Goal: Information Seeking & Learning: Learn about a topic

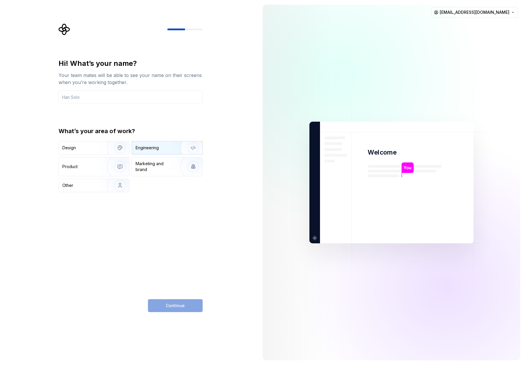
click at [167, 149] on div "Engineering" at bounding box center [159, 148] width 47 height 6
click at [168, 312] on div "Continue" at bounding box center [175, 305] width 55 height 13
click at [173, 307] on div "Continue" at bounding box center [175, 305] width 55 height 13
click at [110, 98] on input "text" at bounding box center [130, 97] width 144 height 13
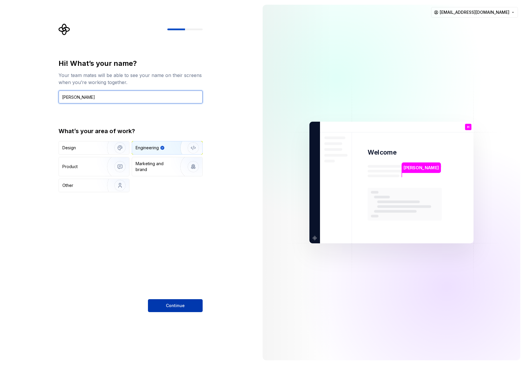
type input "[PERSON_NAME]"
click at [190, 308] on button "Continue" at bounding box center [175, 305] width 55 height 13
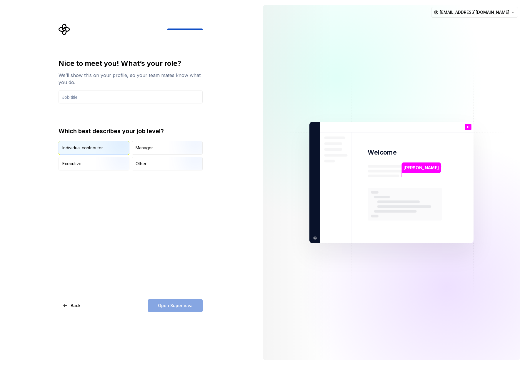
click at [82, 147] on div "Individual contributor" at bounding box center [82, 148] width 41 height 6
click at [195, 303] on div "Open Supernova" at bounding box center [175, 305] width 55 height 13
click at [192, 304] on div "Open Supernova" at bounding box center [175, 305] width 55 height 13
drag, startPoint x: 186, startPoint y: 304, endPoint x: 141, endPoint y: 211, distance: 103.6
click at [183, 303] on div "Open Supernova" at bounding box center [175, 305] width 55 height 13
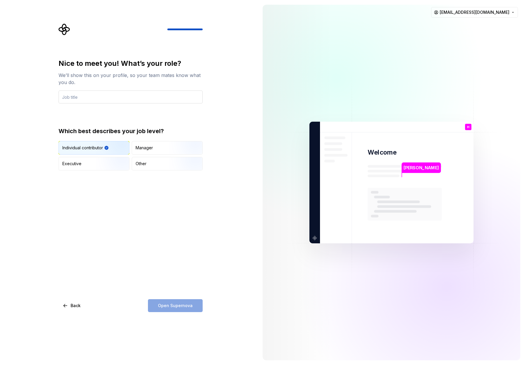
click at [115, 97] on input "text" at bounding box center [130, 97] width 144 height 13
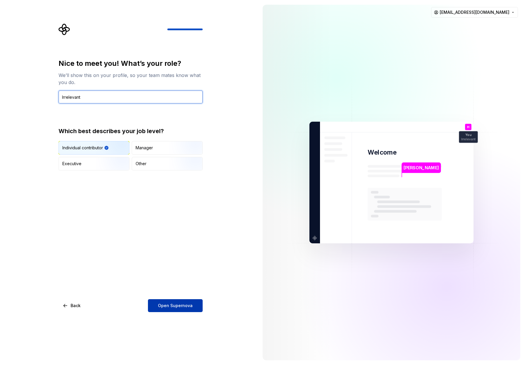
type input "Irrelevant"
click at [163, 307] on span "Open Supernova" at bounding box center [175, 306] width 35 height 6
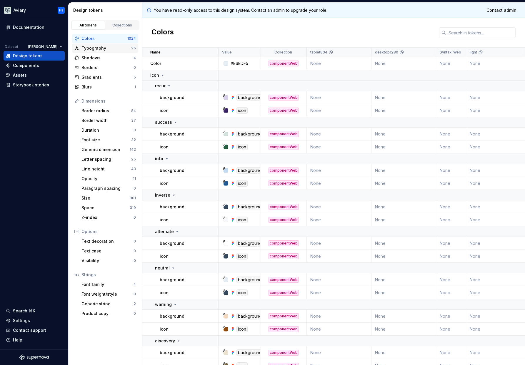
click at [126, 46] on div "Typography" at bounding box center [106, 48] width 50 height 6
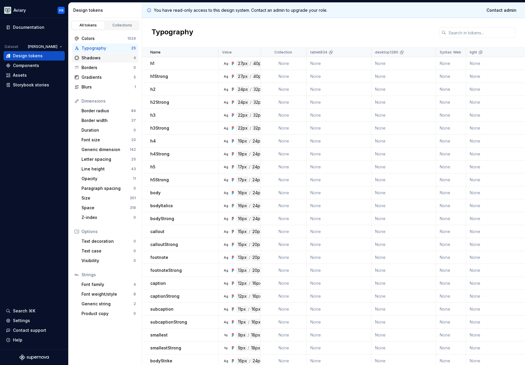
click at [117, 61] on div "Shadows 4" at bounding box center [105, 57] width 66 height 9
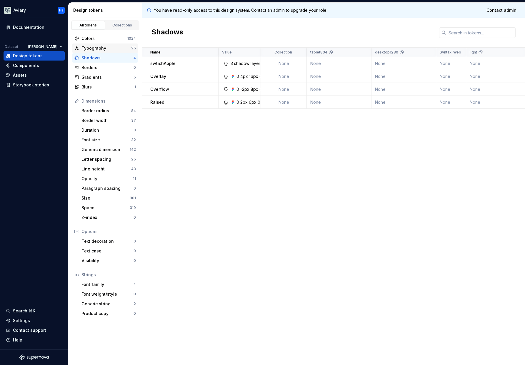
click at [113, 44] on div "Typography 25" at bounding box center [105, 48] width 66 height 9
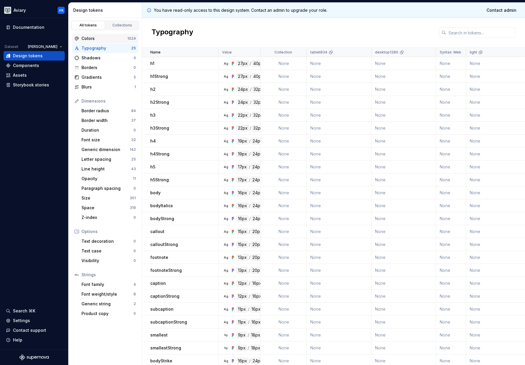
click at [113, 40] on div "Colors" at bounding box center [104, 39] width 46 height 6
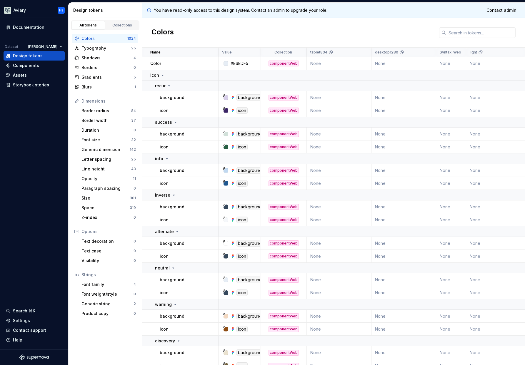
click at [226, 98] on div at bounding box center [225, 97] width 5 height 5
click at [223, 95] on icon at bounding box center [223, 95] width 3 height 3
click at [226, 99] on div at bounding box center [225, 97] width 5 height 5
drag, startPoint x: 317, startPoint y: 99, endPoint x: 297, endPoint y: 95, distance: 20.5
click at [315, 98] on td "None" at bounding box center [339, 97] width 65 height 13
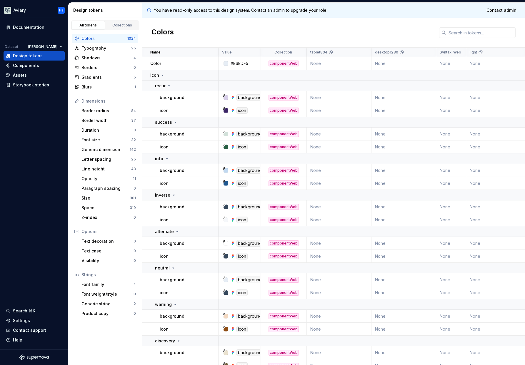
click at [160, 96] on p "background" at bounding box center [172, 98] width 25 height 6
click at [238, 110] on div "icon" at bounding box center [241, 110] width 11 height 6
click at [242, 146] on div "icon" at bounding box center [241, 147] width 11 height 6
click at [225, 144] on div "icon" at bounding box center [241, 147] width 38 height 6
click at [226, 147] on div at bounding box center [225, 147] width 5 height 5
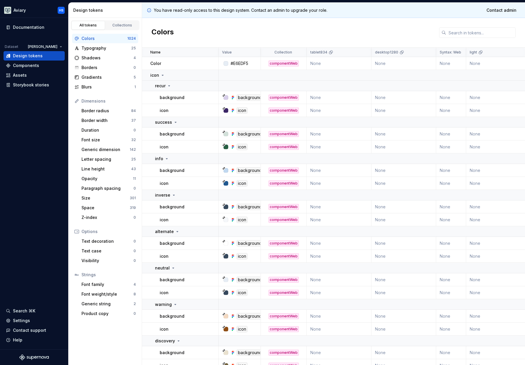
click at [242, 145] on div "icon" at bounding box center [241, 147] width 11 height 6
click at [242, 146] on div "icon" at bounding box center [241, 147] width 11 height 6
click at [27, 66] on div "Components" at bounding box center [26, 66] width 26 height 6
